Goal: Find specific page/section: Find specific page/section

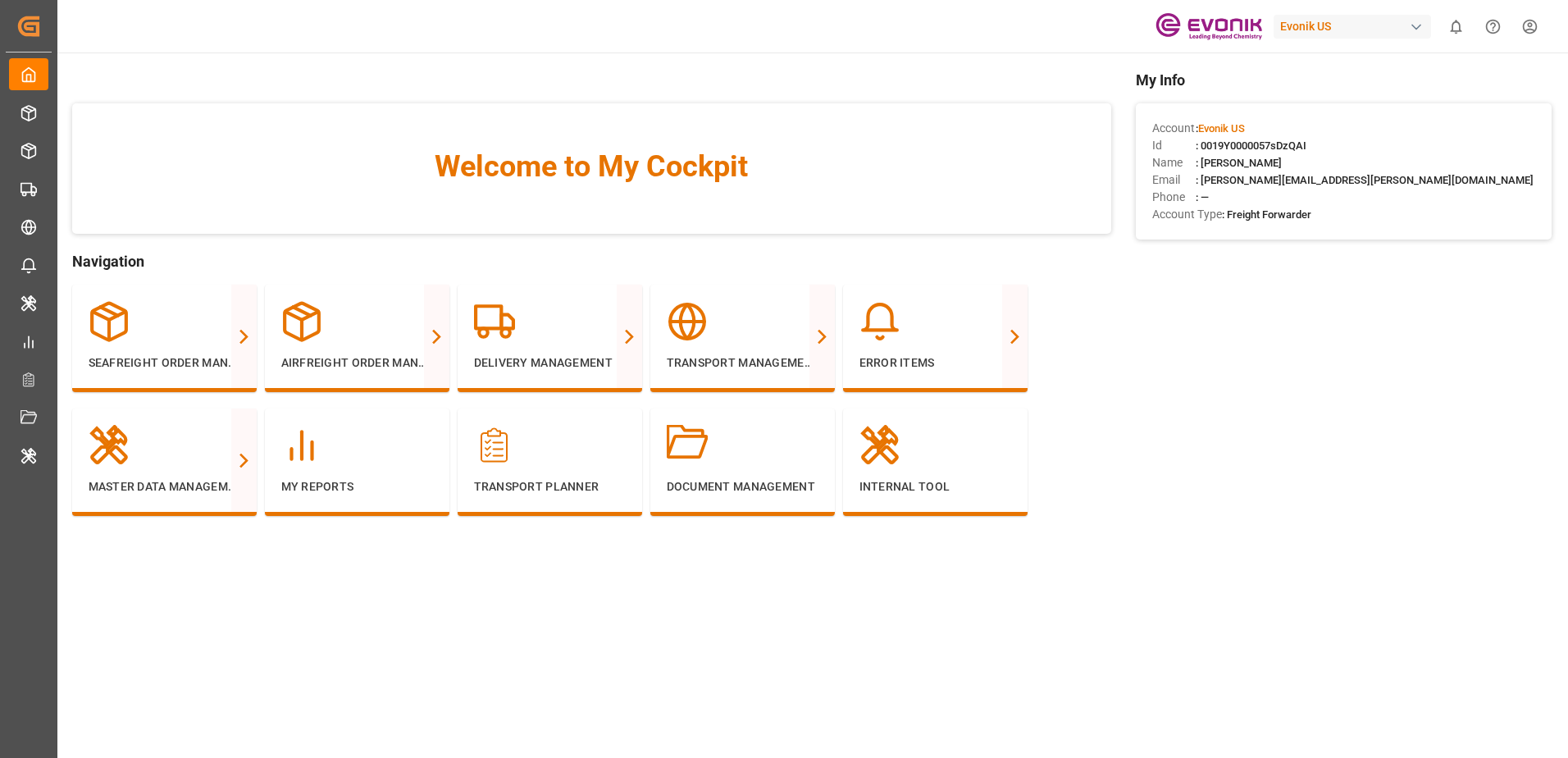
click at [1298, 26] on div "Evonik US" at bounding box center [1352, 26] width 158 height 24
type input "jims"
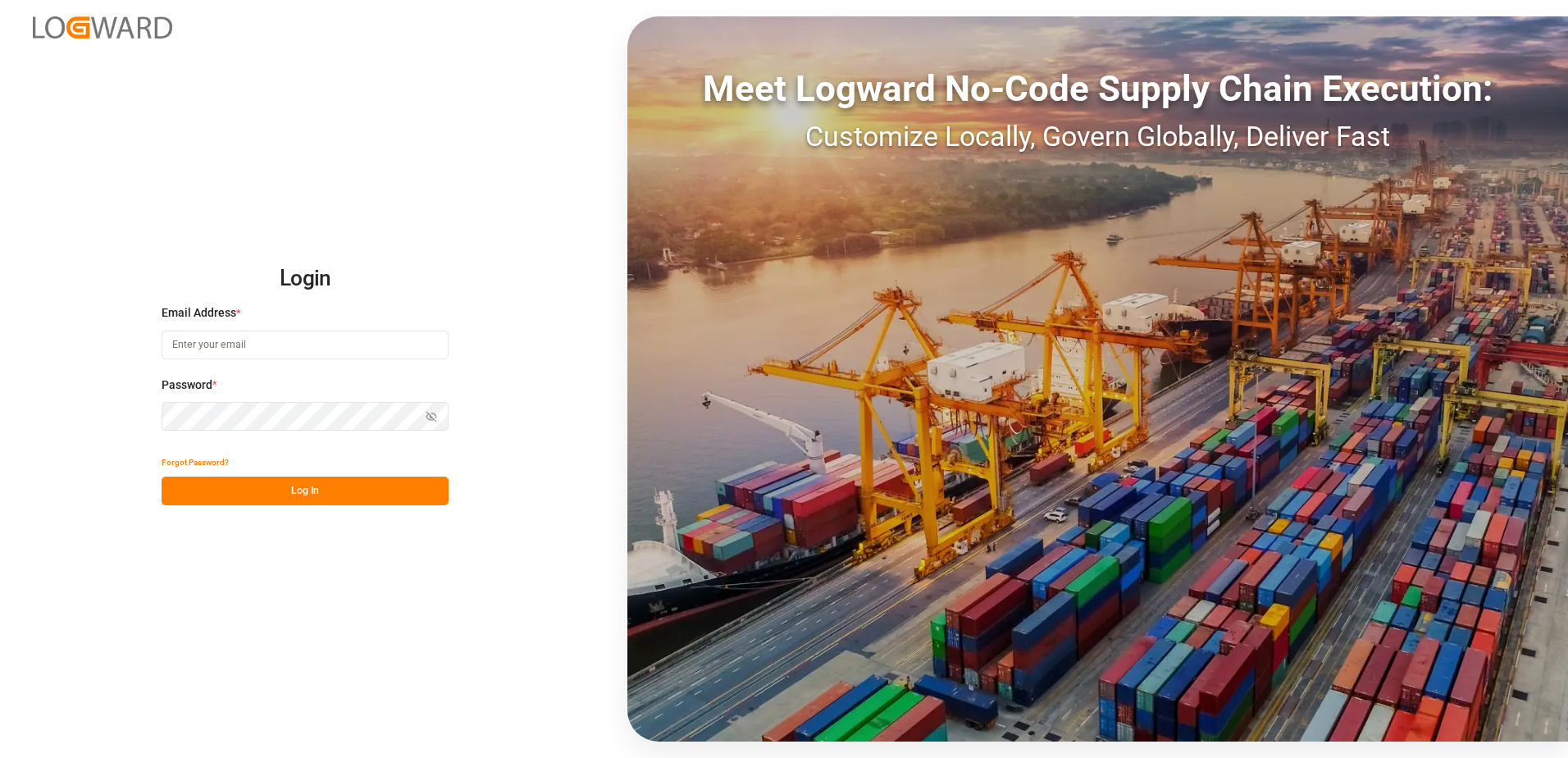
click at [407, 335] on input at bounding box center [304, 345] width 287 height 29
type input "[PERSON_NAME][EMAIL_ADDRESS][PERSON_NAME][DOMAIN_NAME]"
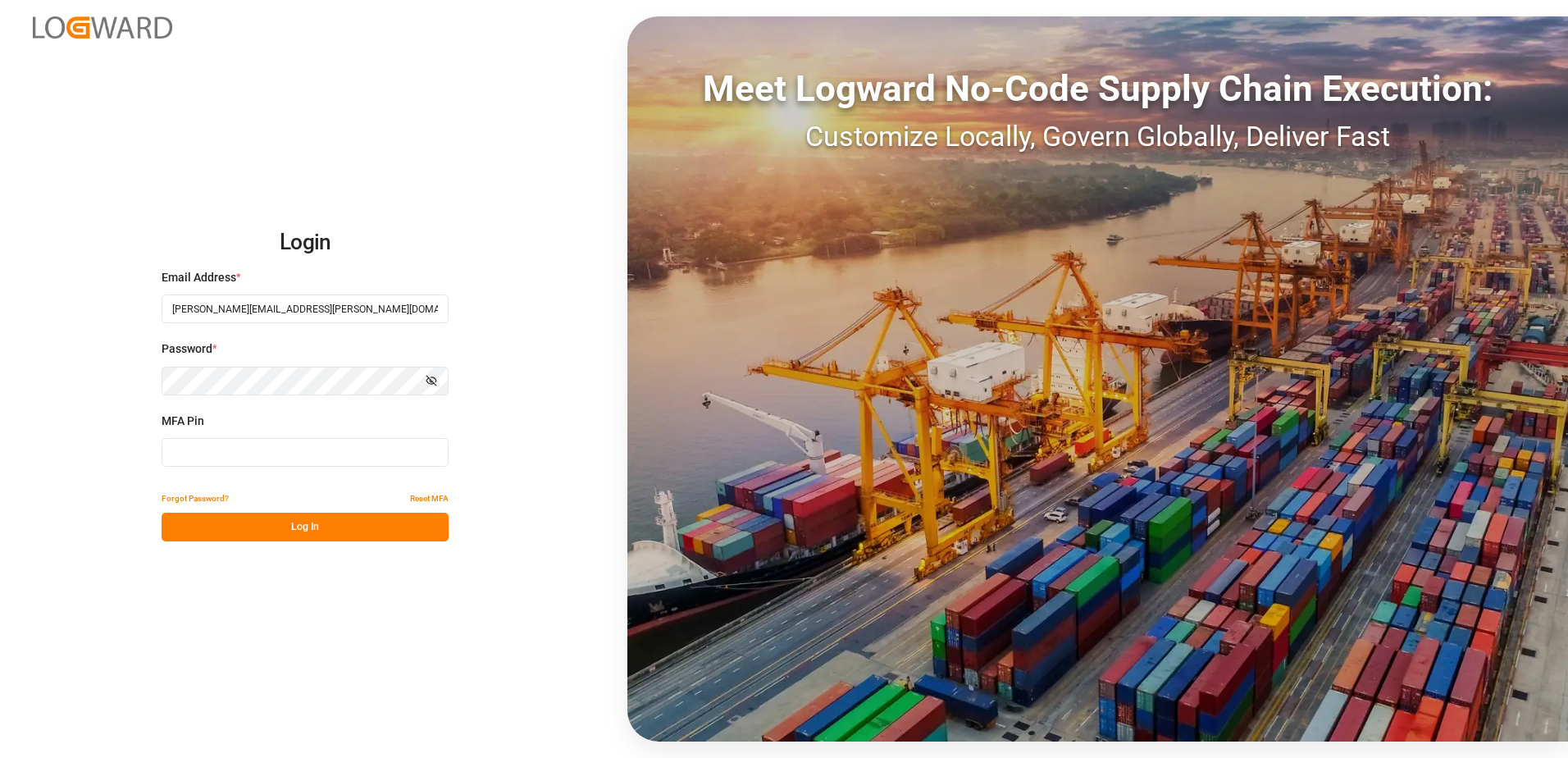
type input "595514"
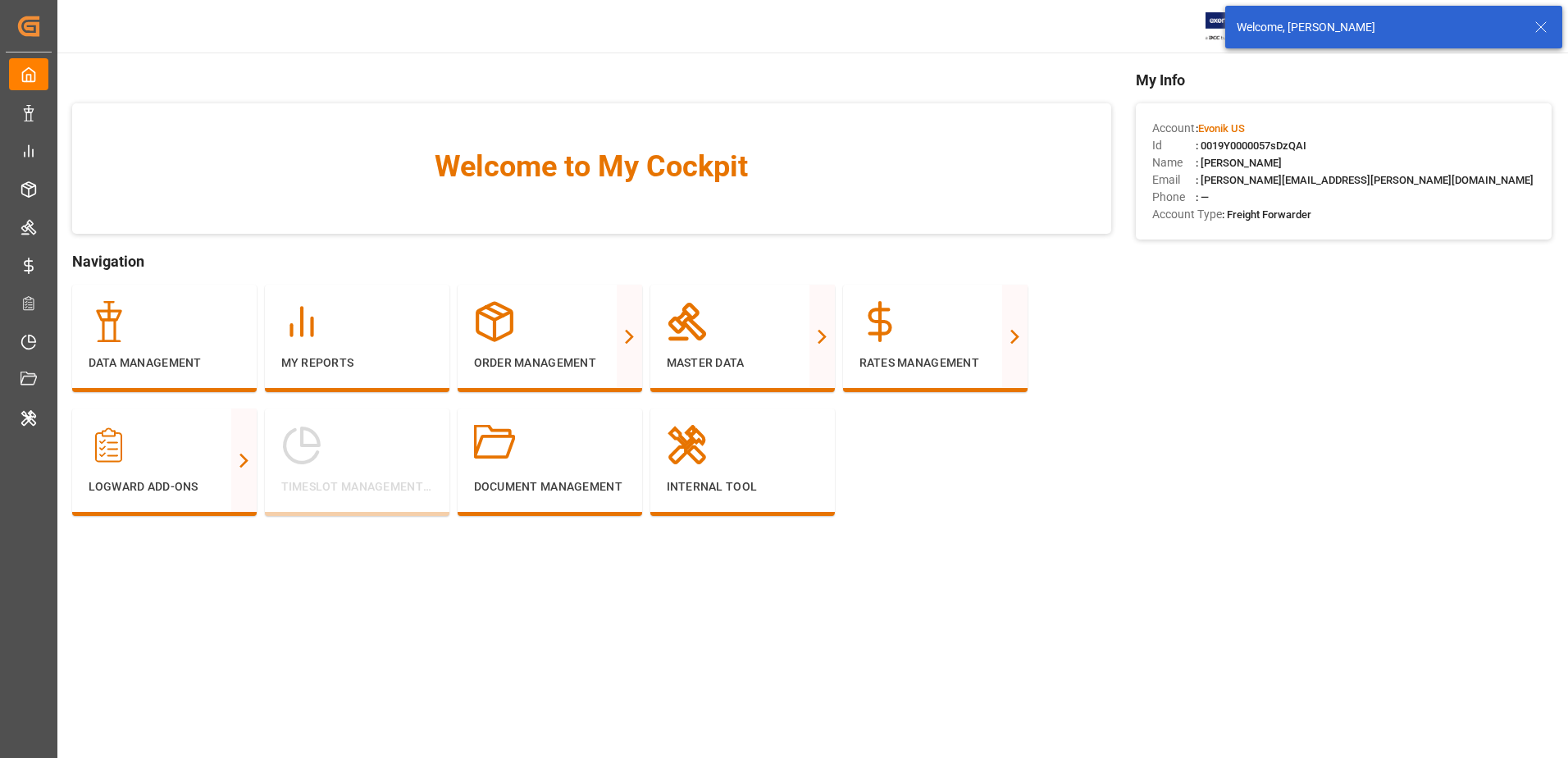
click at [1538, 24] on icon at bounding box center [1541, 27] width 20 height 20
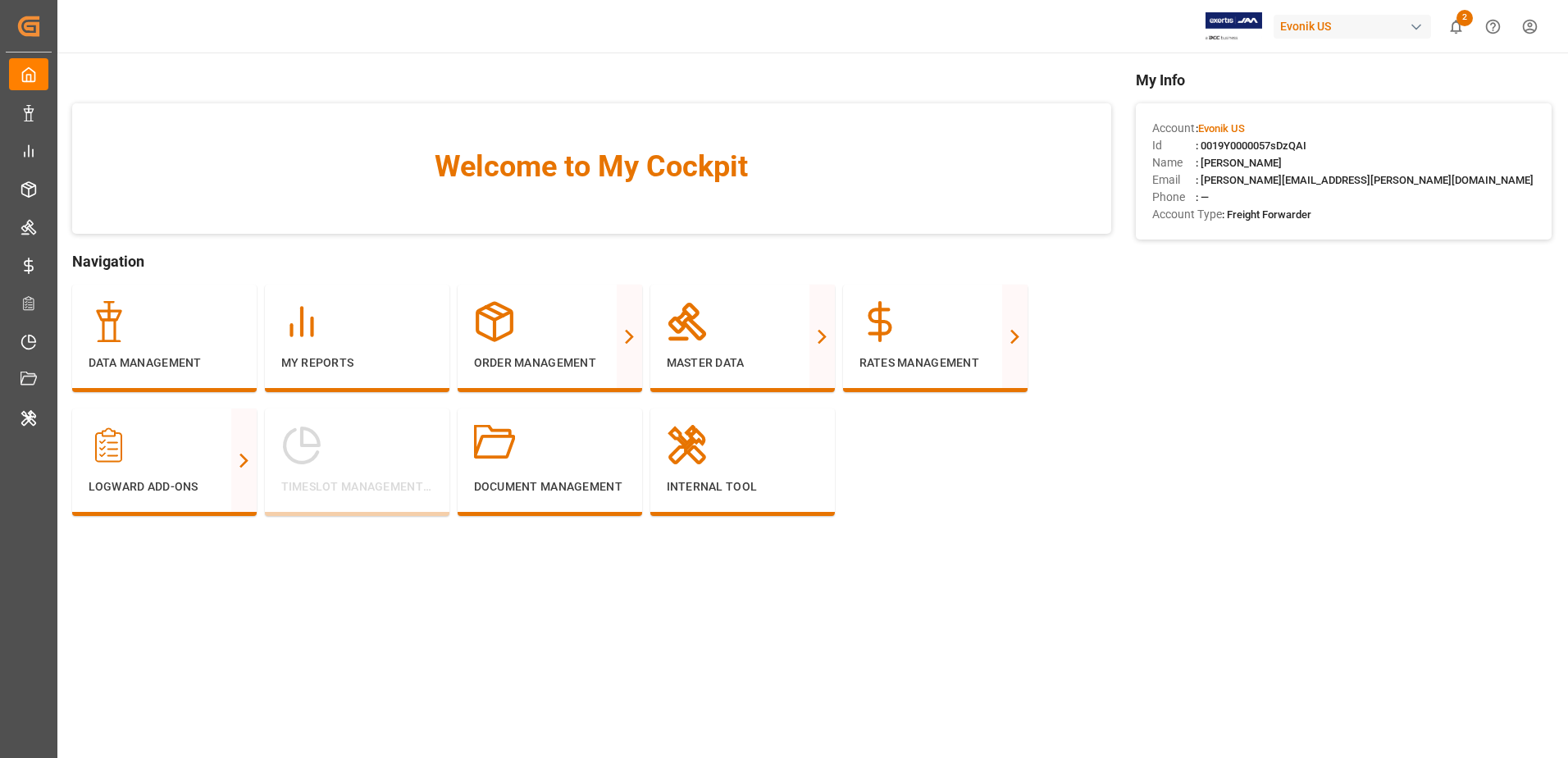
click at [1395, 21] on div "Evonik US" at bounding box center [1352, 26] width 158 height 24
type input "jims"
click at [1296, 104] on div "[PERSON_NAME]" at bounding box center [1356, 109] width 280 height 34
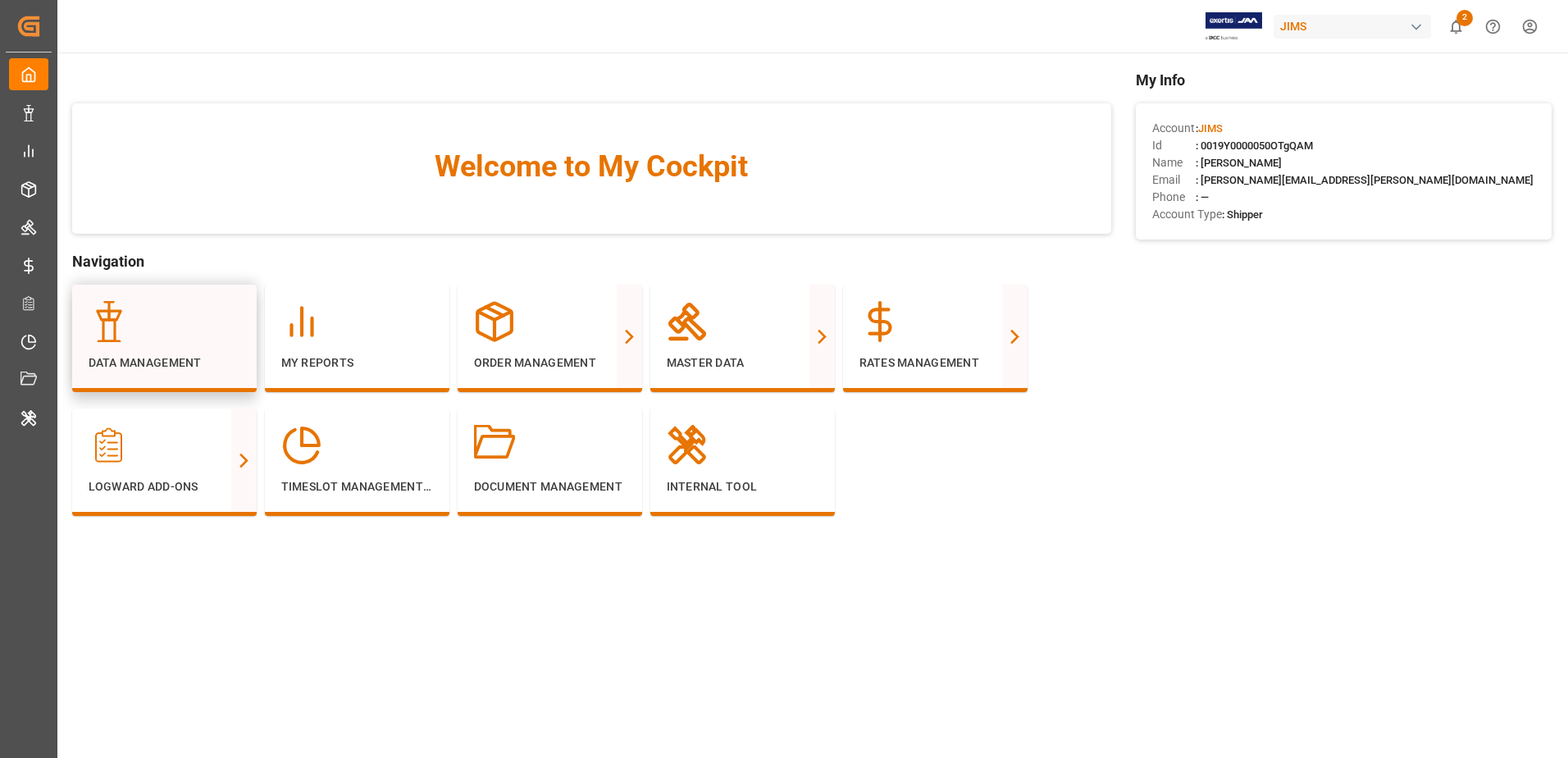
click at [148, 360] on p "Data Management" at bounding box center [165, 363] width 152 height 17
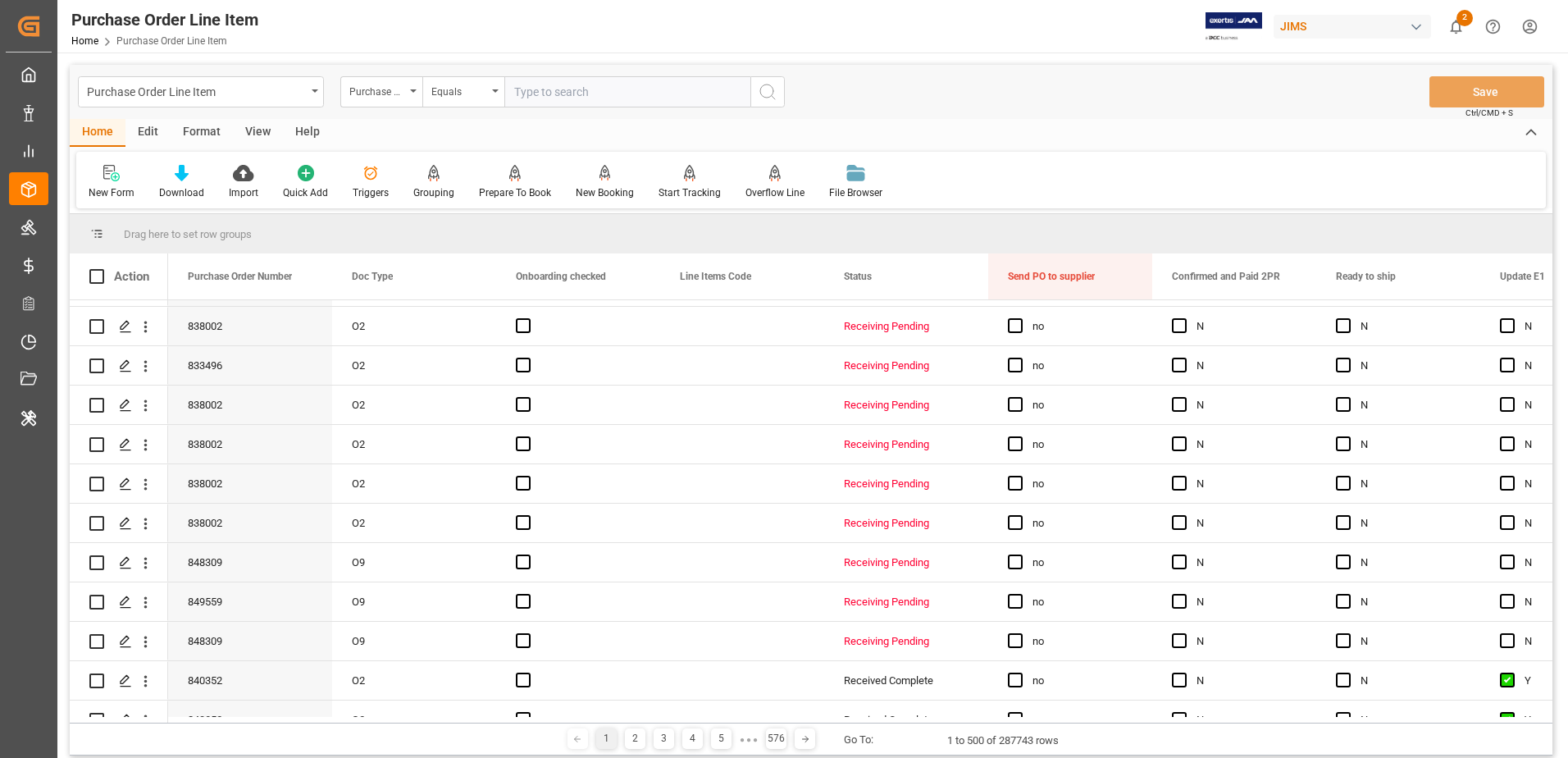
scroll to position [984, 0]
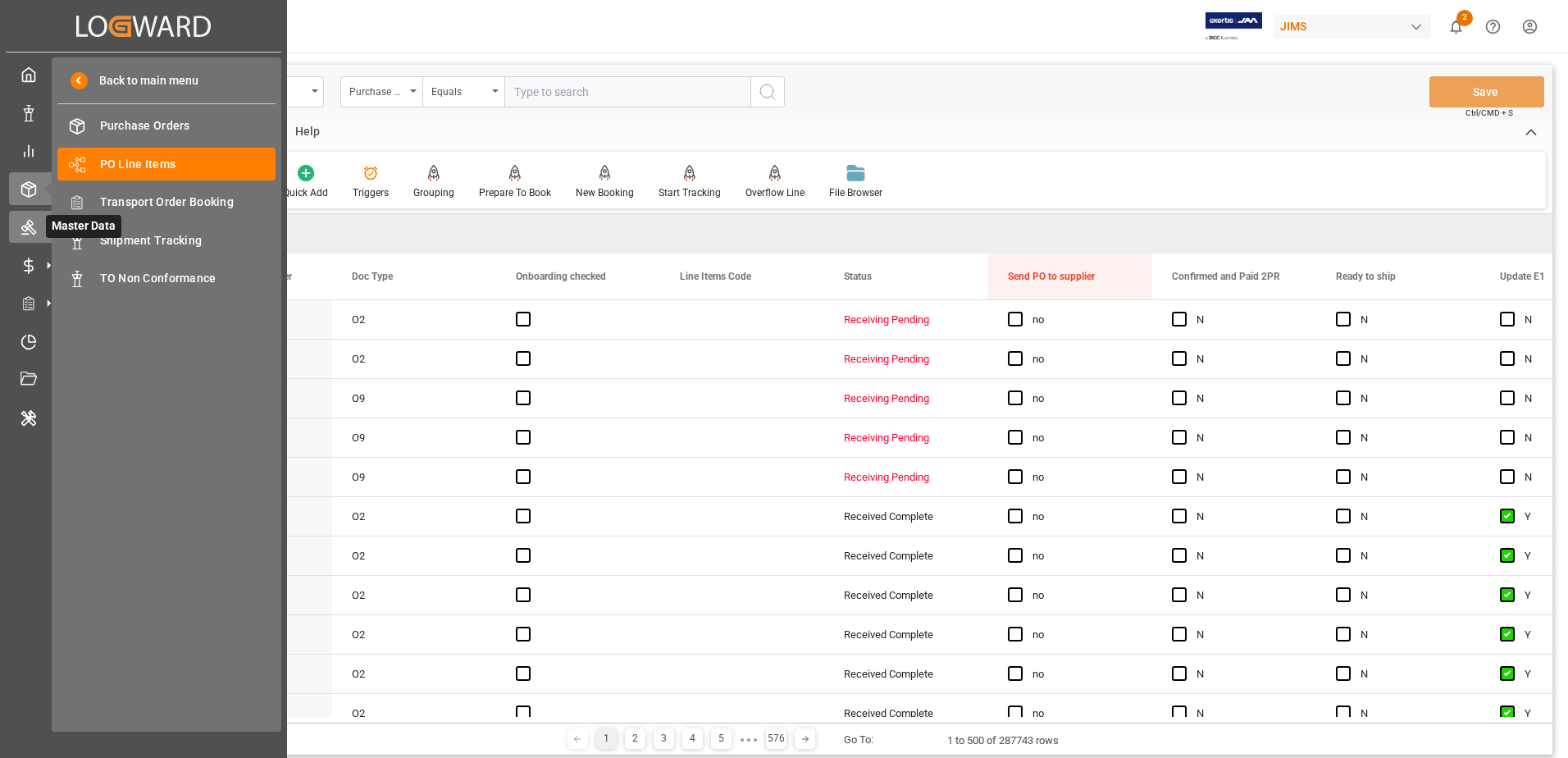
click at [23, 227] on icon at bounding box center [28, 228] width 15 height 15
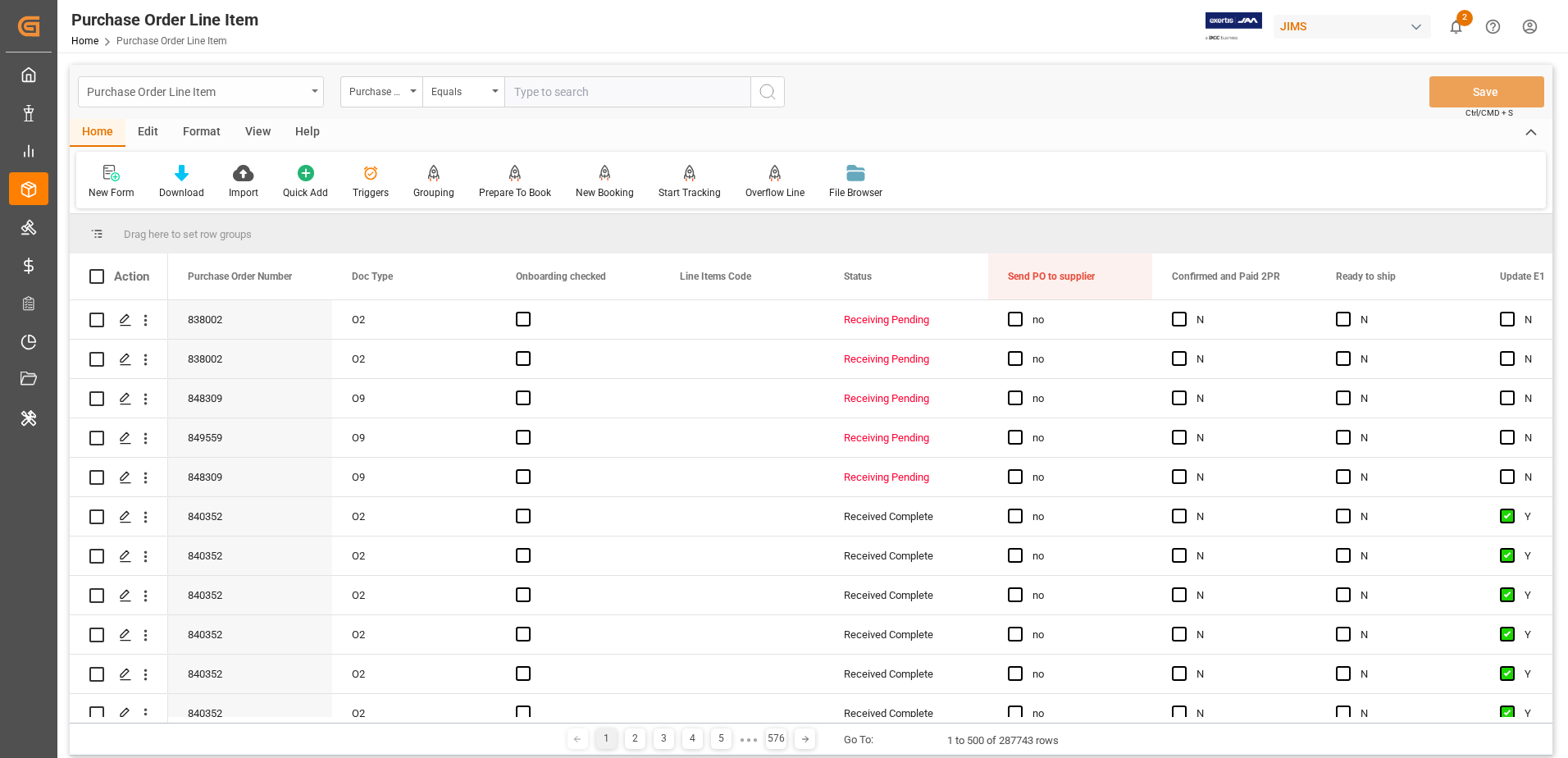
click at [310, 96] on div "Purchase Order Line Item" at bounding box center [201, 92] width 246 height 31
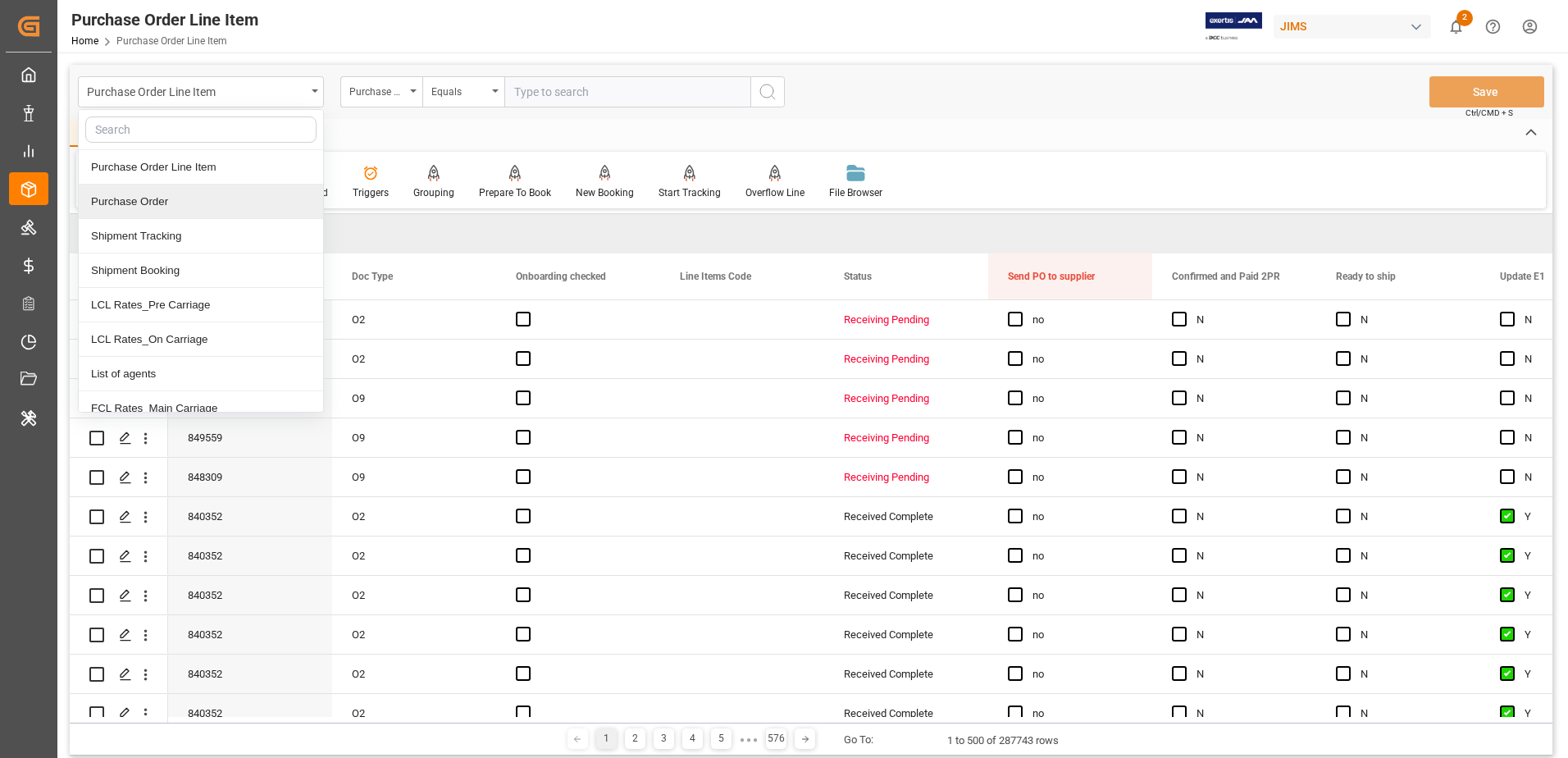
click at [240, 198] on div "Purchase Order" at bounding box center [201, 201] width 244 height 34
